Goal: Information Seeking & Learning: Check status

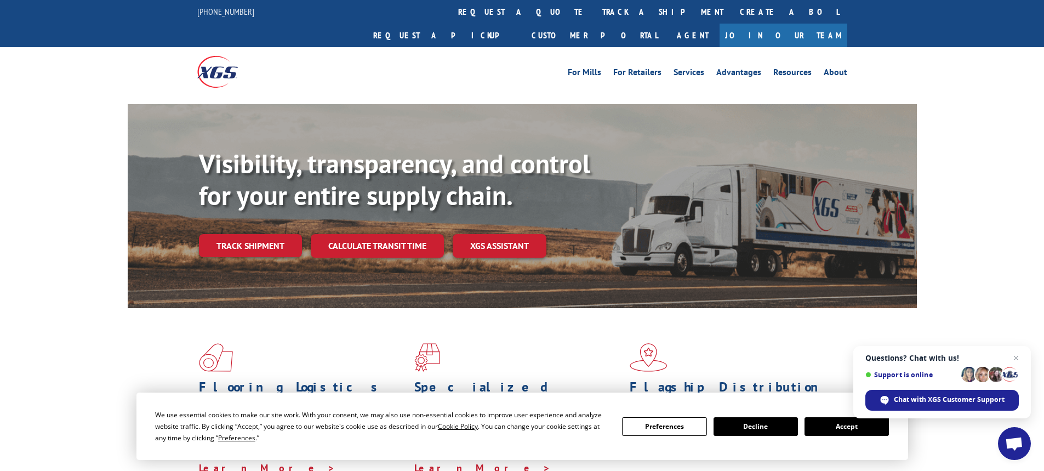
click at [865, 422] on button "Accept" at bounding box center [846, 426] width 84 height 19
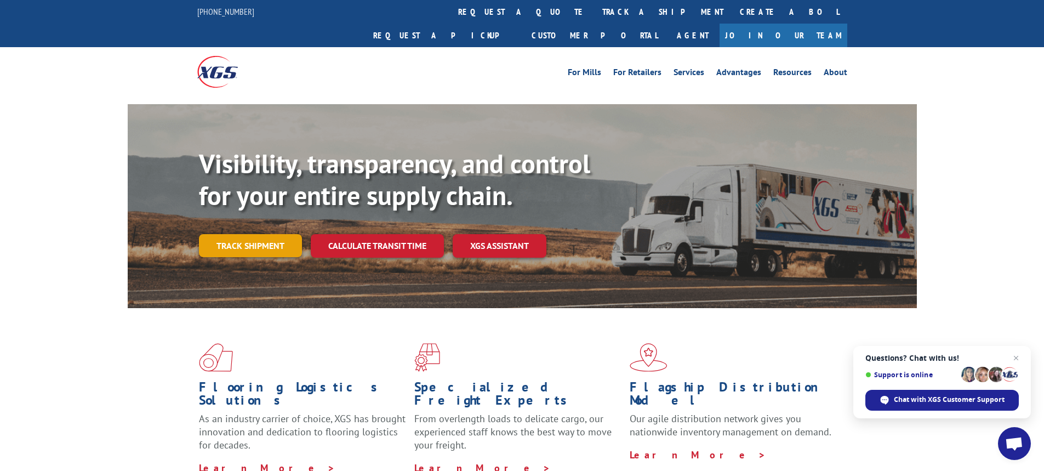
click at [265, 234] on link "Track shipment" at bounding box center [250, 245] width 103 height 23
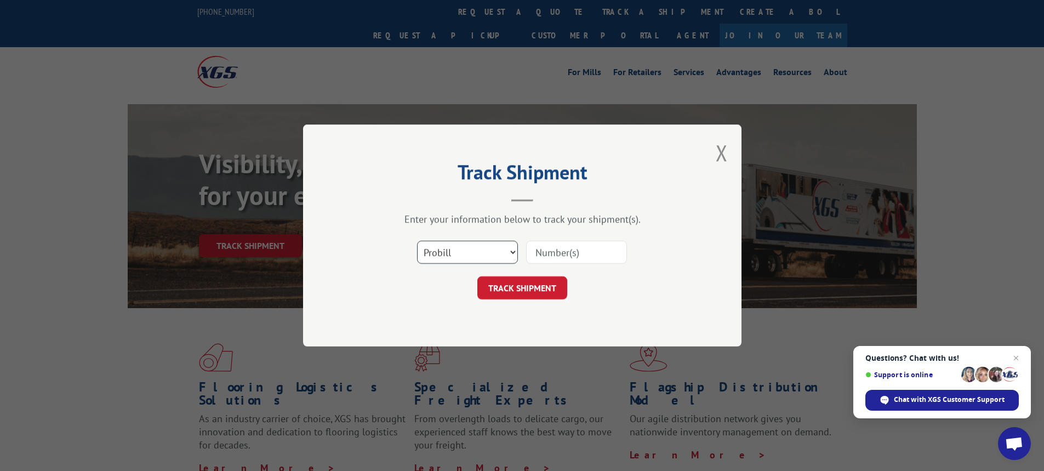
click at [432, 250] on select "Select category... Probill BOL PO" at bounding box center [467, 251] width 101 height 23
click at [417, 240] on select "Select category... Probill BOL PO" at bounding box center [467, 251] width 101 height 23
click at [540, 249] on input at bounding box center [576, 251] width 101 height 23
type input "15095295"
click at [545, 282] on button "TRACK SHIPMENT" at bounding box center [522, 287] width 90 height 23
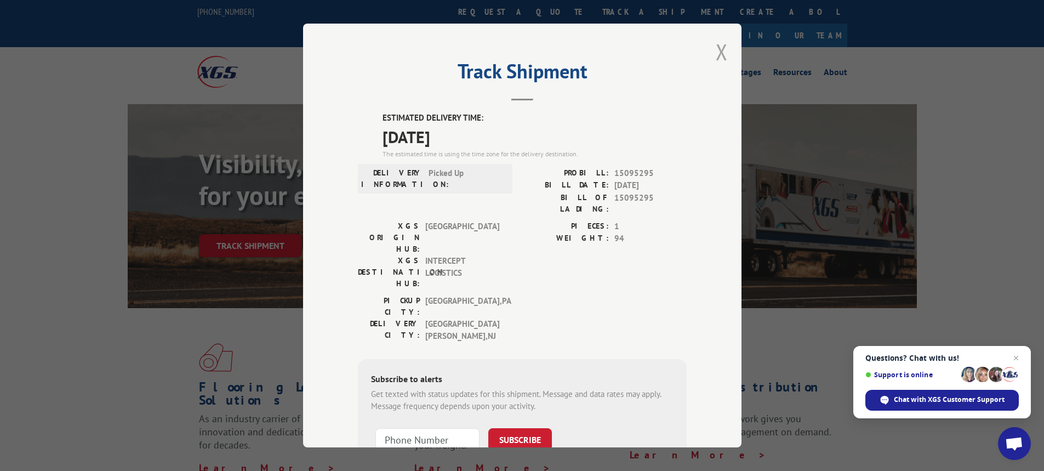
click at [715, 49] on button "Close modal" at bounding box center [721, 51] width 12 height 29
